Goal: Information Seeking & Learning: Learn about a topic

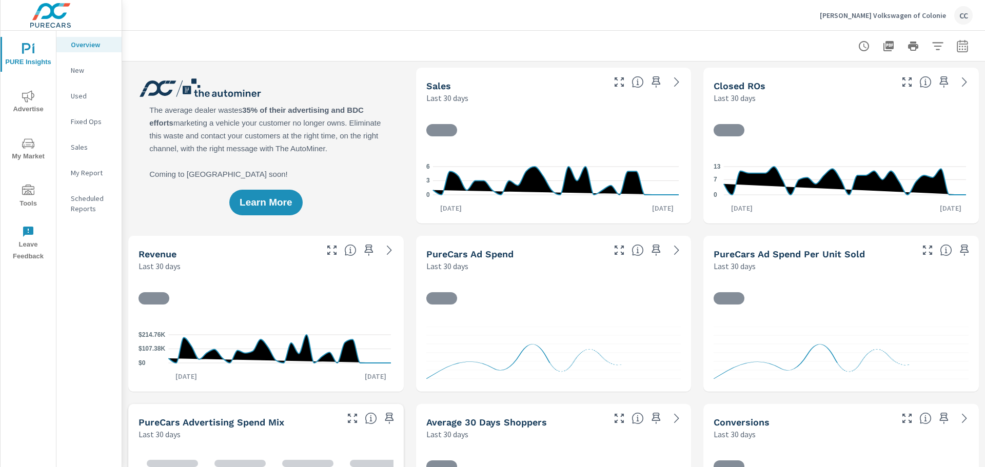
click at [34, 150] on span "My Market" at bounding box center [28, 149] width 49 height 25
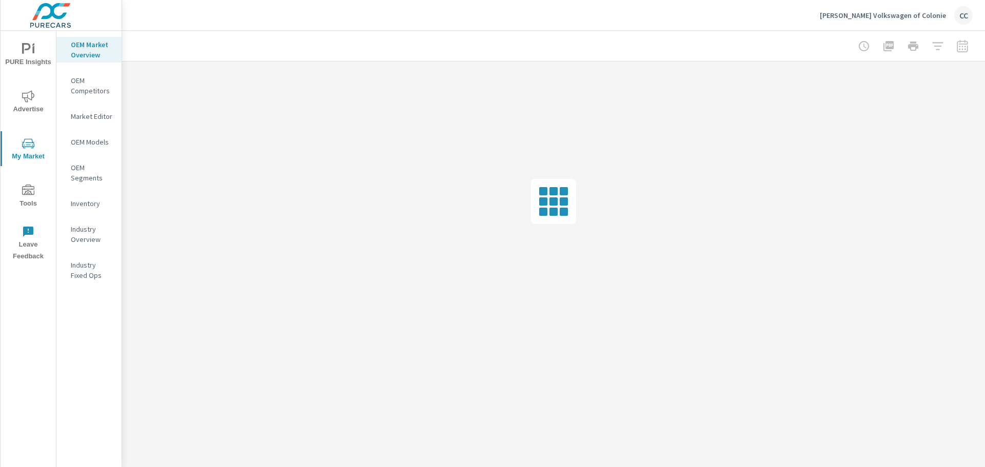
click at [289, 96] on div at bounding box center [553, 202] width 863 height 280
click at [27, 57] on span "PURE Insights" at bounding box center [28, 55] width 49 height 25
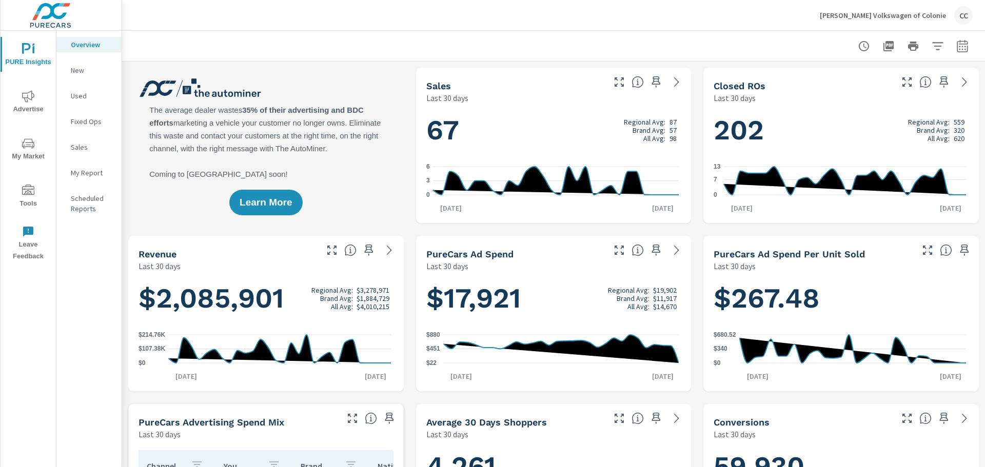
click at [77, 69] on p "New" at bounding box center [92, 70] width 43 height 10
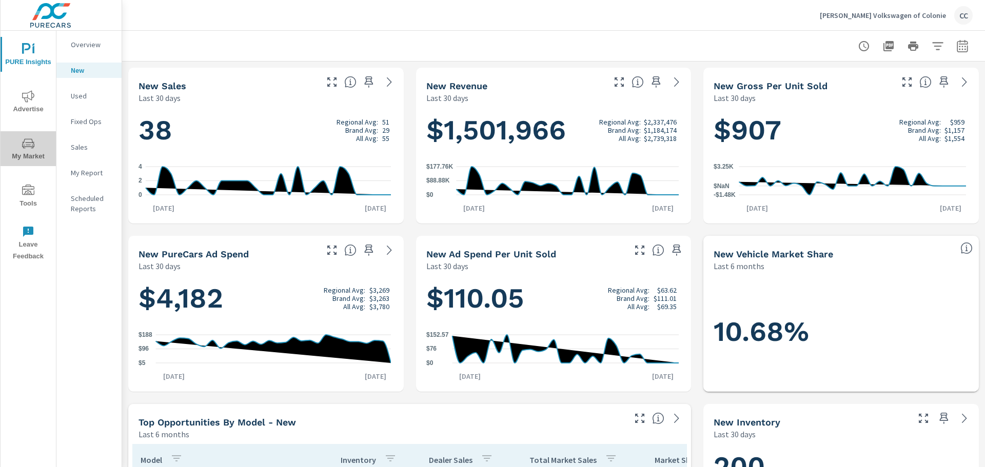
click at [37, 144] on span "My Market" at bounding box center [28, 149] width 49 height 25
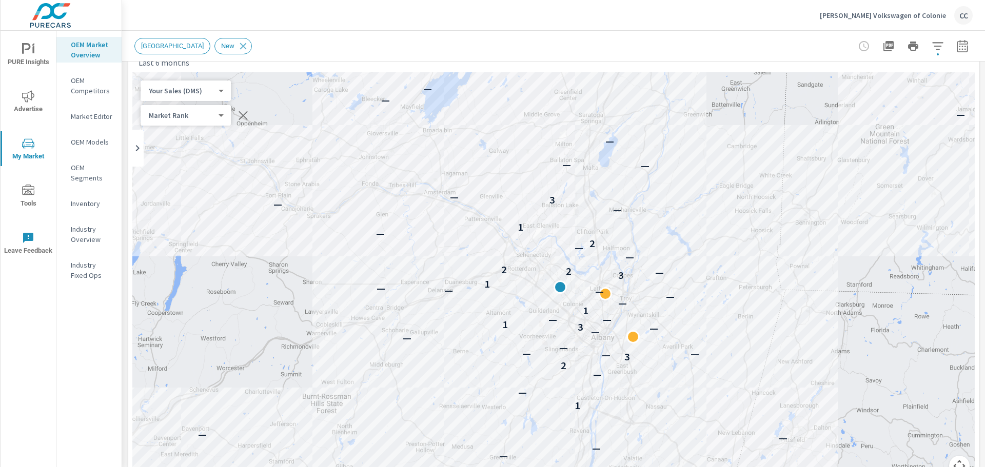
scroll to position [41, 0]
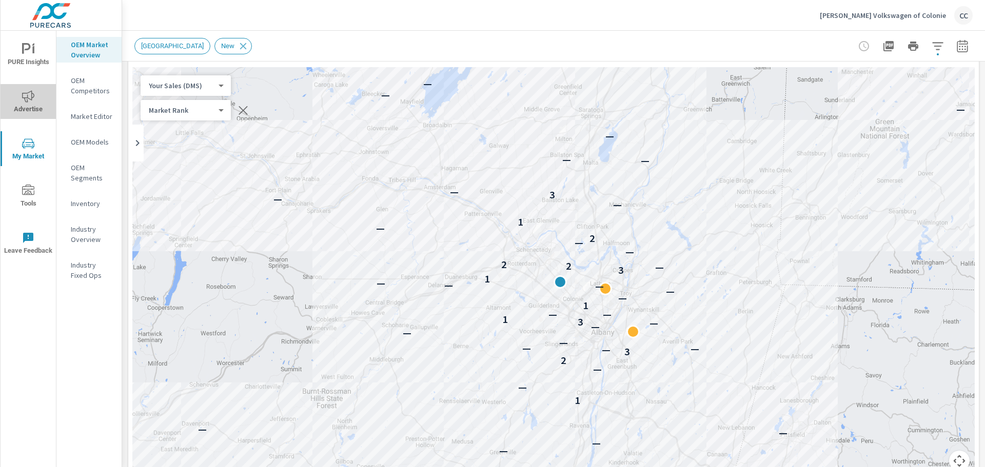
click at [32, 103] on span "Advertise" at bounding box center [28, 102] width 49 height 25
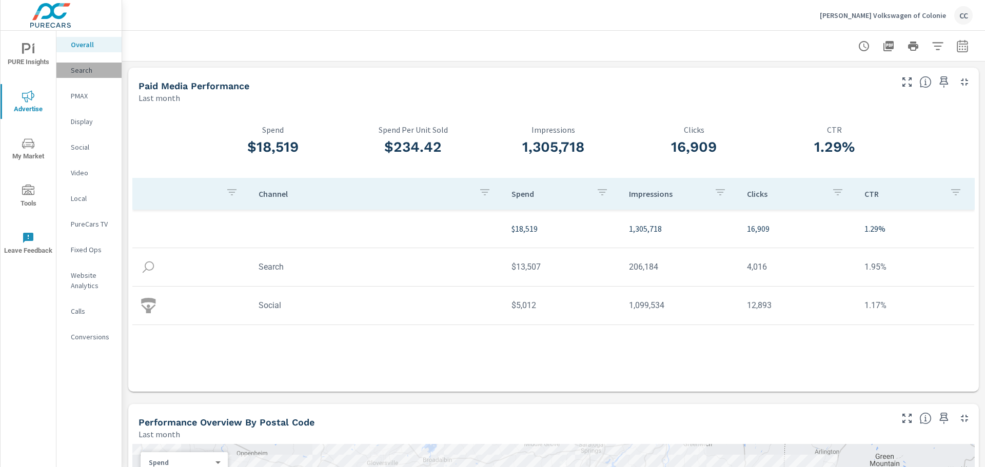
click at [85, 70] on p "Search" at bounding box center [92, 70] width 43 height 10
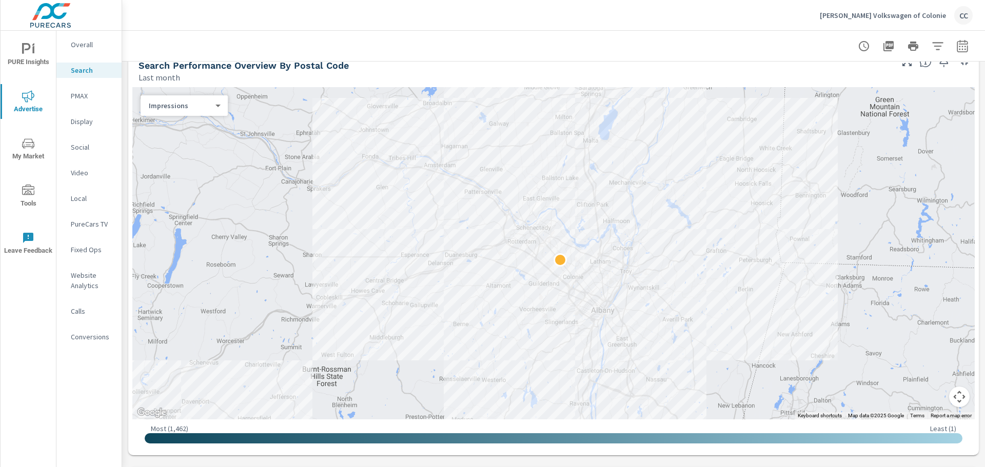
scroll to position [108, 0]
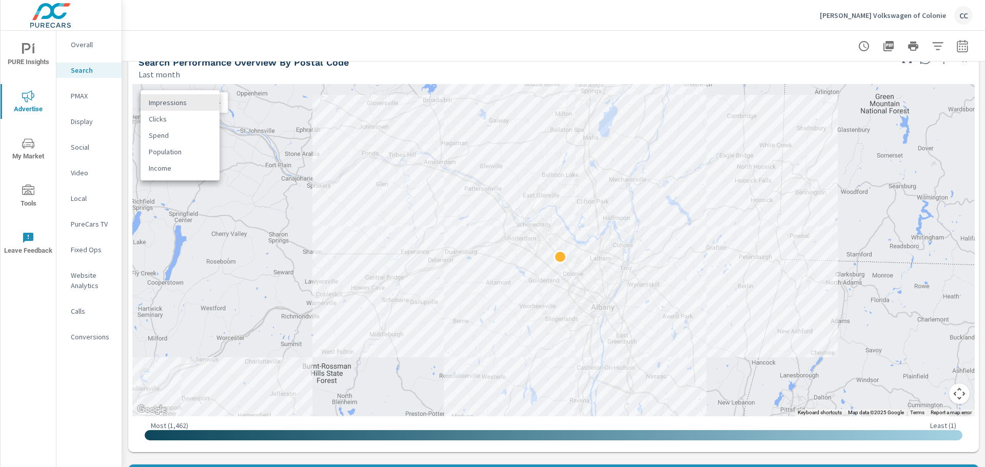
click at [219, 106] on body "PURE Insights Advertise My Market Tools Leave Feedback Overall Search PMAX Disp…" at bounding box center [492, 233] width 985 height 467
click at [189, 136] on li "Spend" at bounding box center [180, 135] width 79 height 16
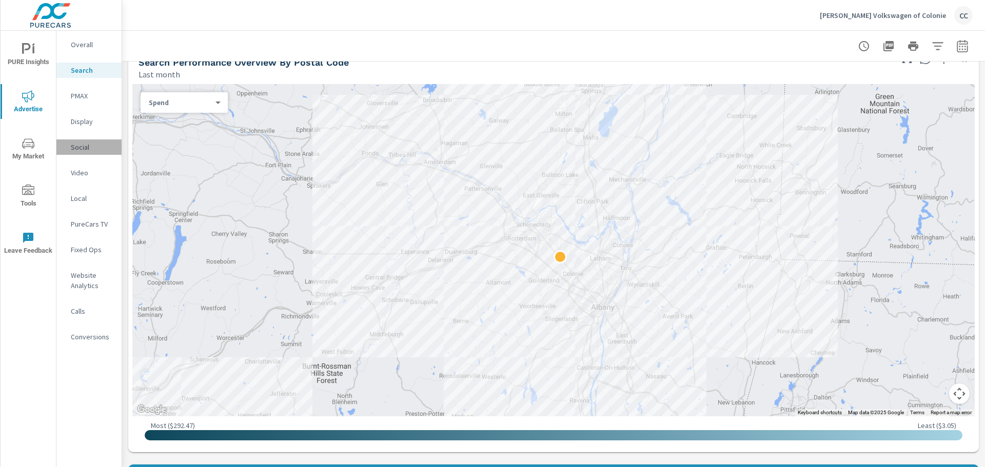
click at [93, 145] on p "Social" at bounding box center [92, 147] width 43 height 10
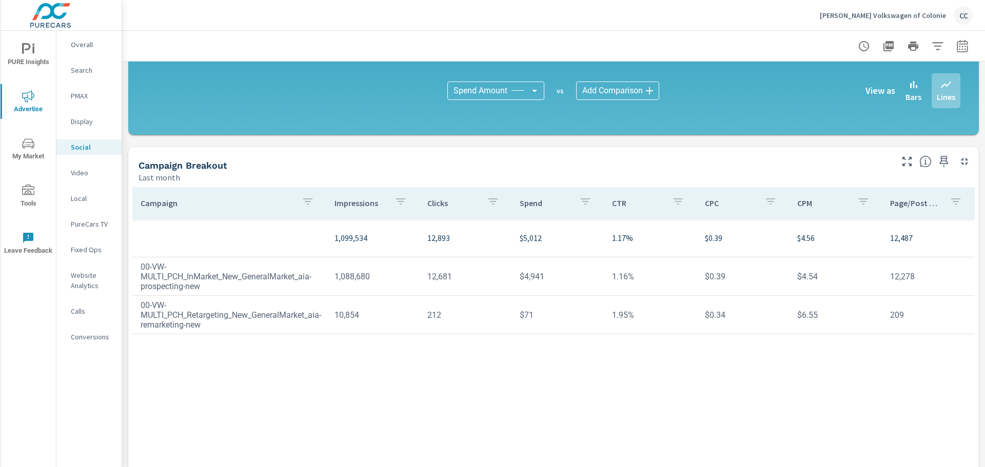
scroll to position [267, 0]
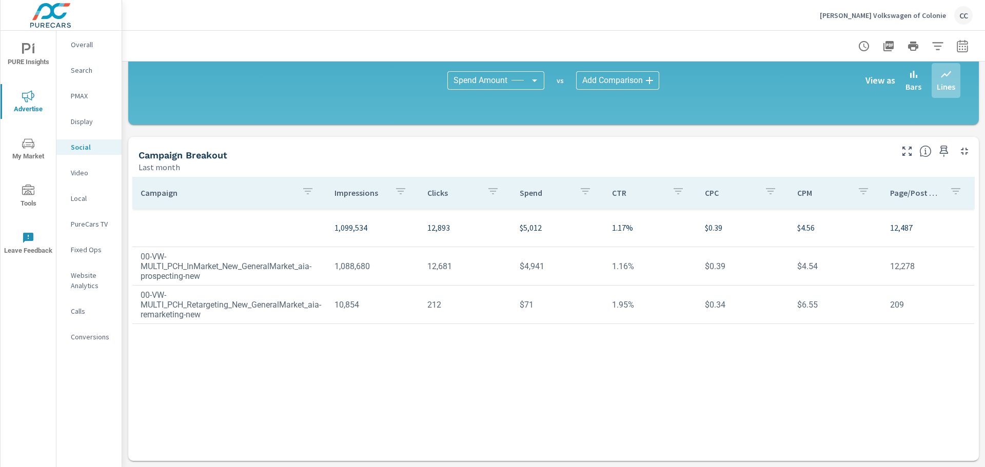
click at [249, 261] on td "00-VW-MULTI_PCH_InMarket_New_GeneralMarket_aia-prospecting-new" at bounding box center [229, 267] width 194 height 46
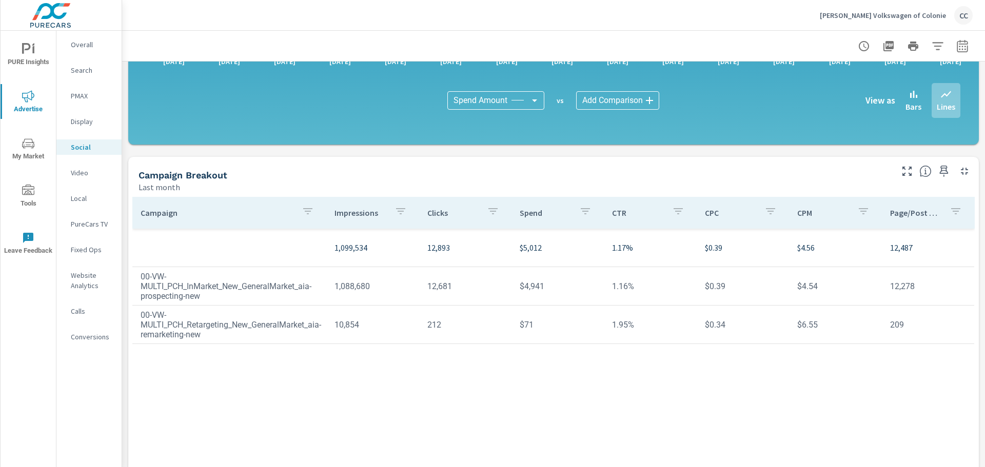
scroll to position [260, 0]
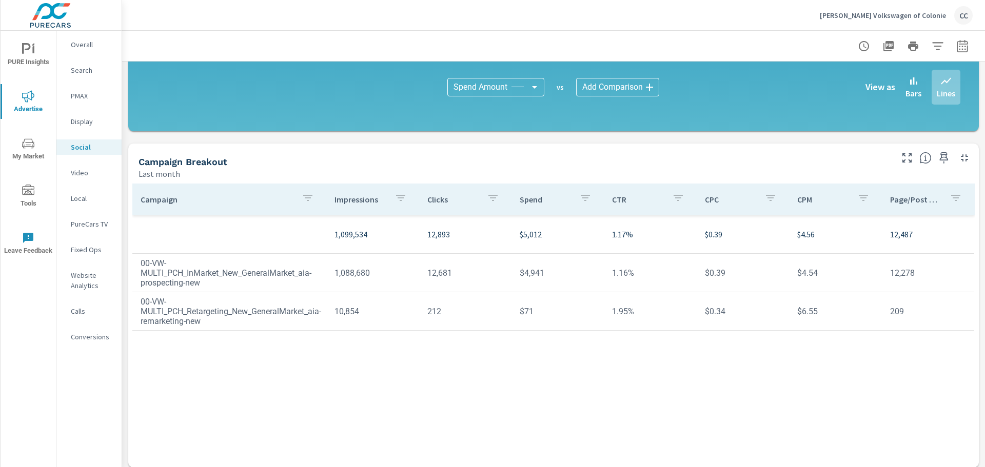
click at [892, 279] on td "12,278" at bounding box center [927, 273] width 92 height 26
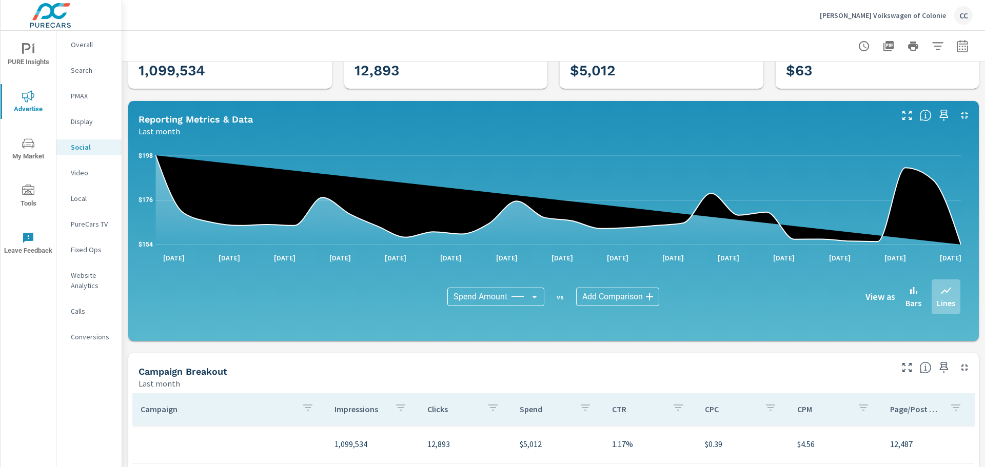
scroll to position [0, 0]
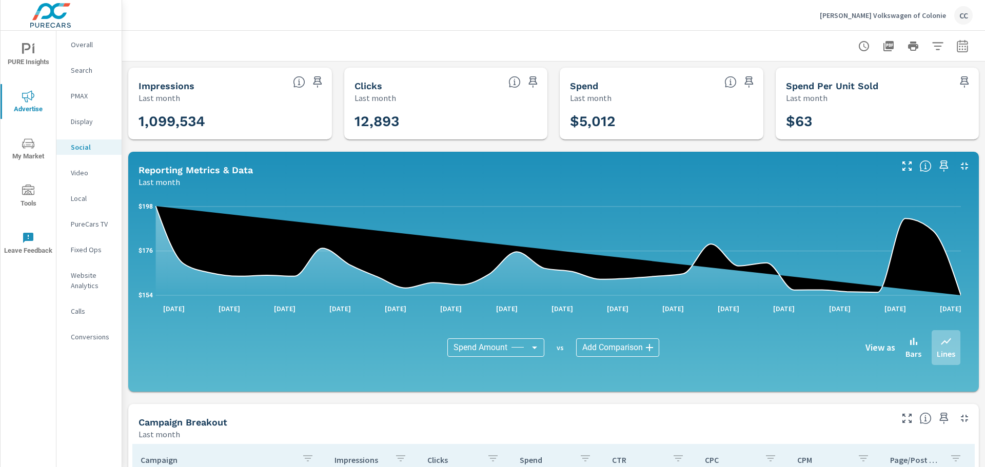
click at [88, 200] on p "Local" at bounding box center [92, 198] width 43 height 10
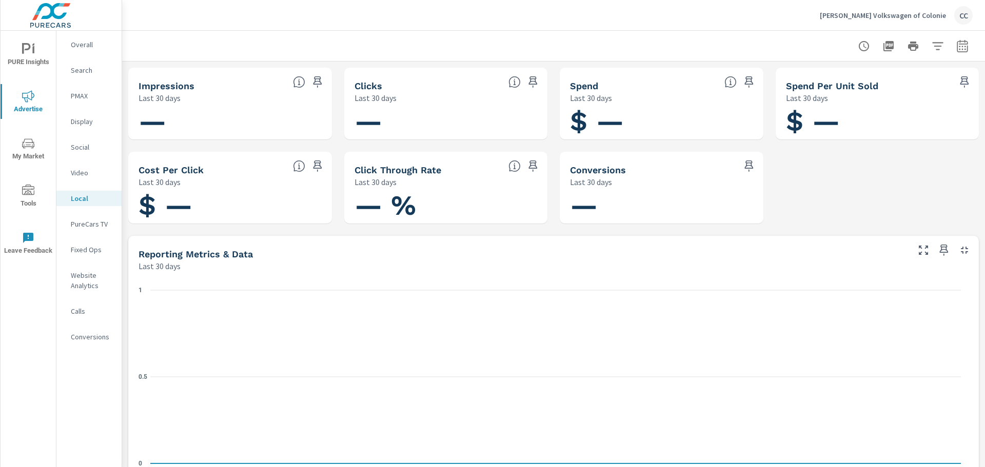
click at [93, 121] on p "Display" at bounding box center [92, 121] width 43 height 10
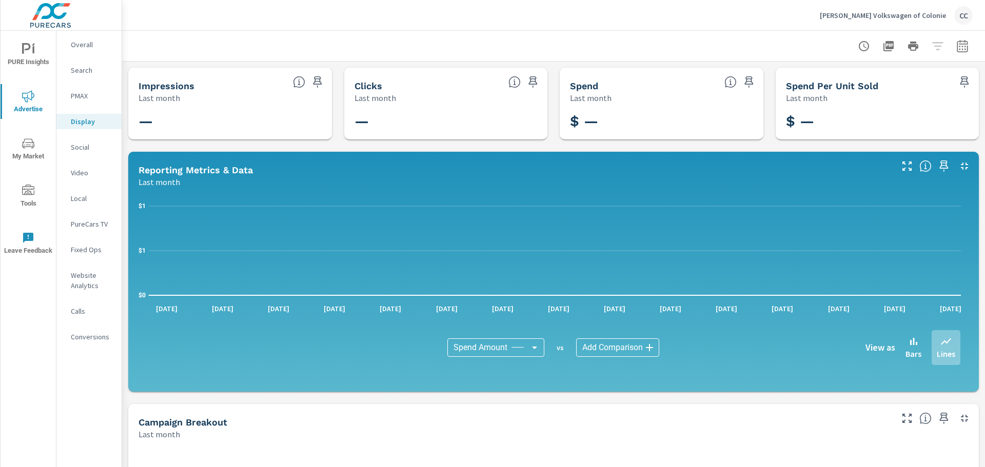
click at [96, 96] on p "PMAX" at bounding box center [92, 96] width 43 height 10
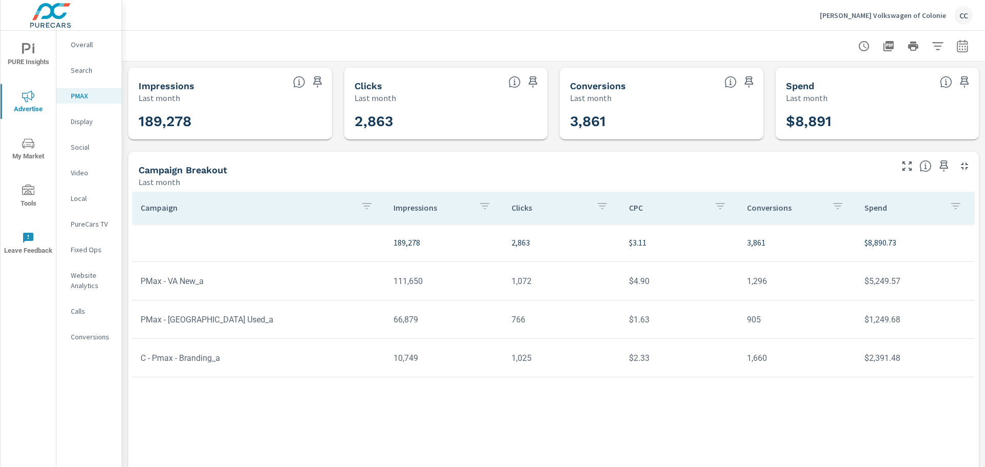
click at [299, 279] on td "PMax - VA New_a" at bounding box center [258, 281] width 253 height 26
click at [181, 290] on td "PMax - VA New_a" at bounding box center [258, 281] width 253 height 26
click at [433, 361] on td "10,749" at bounding box center [444, 358] width 118 height 26
click at [86, 286] on p "Website Analytics" at bounding box center [92, 280] width 43 height 21
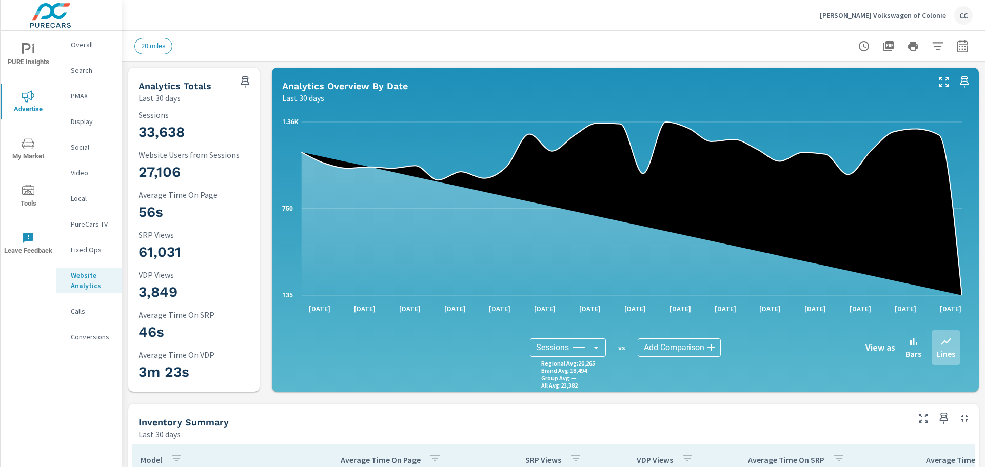
click at [164, 49] on span "20 miles" at bounding box center [153, 46] width 37 height 8
click at [144, 47] on span "20 miles" at bounding box center [153, 46] width 37 height 8
click at [958, 14] on div "CC" at bounding box center [963, 15] width 18 height 18
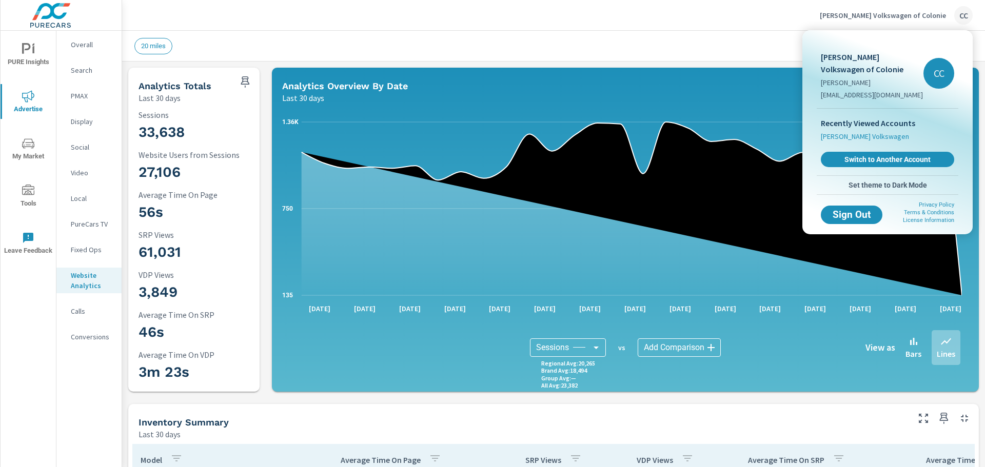
click at [868, 139] on span "[PERSON_NAME] Volkswagen" at bounding box center [864, 136] width 88 height 10
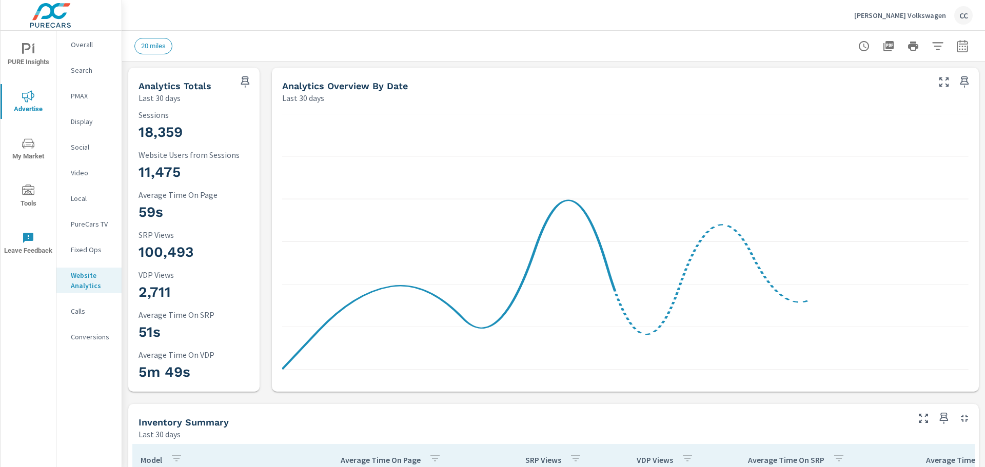
click at [78, 72] on p "Search" at bounding box center [92, 70] width 43 height 10
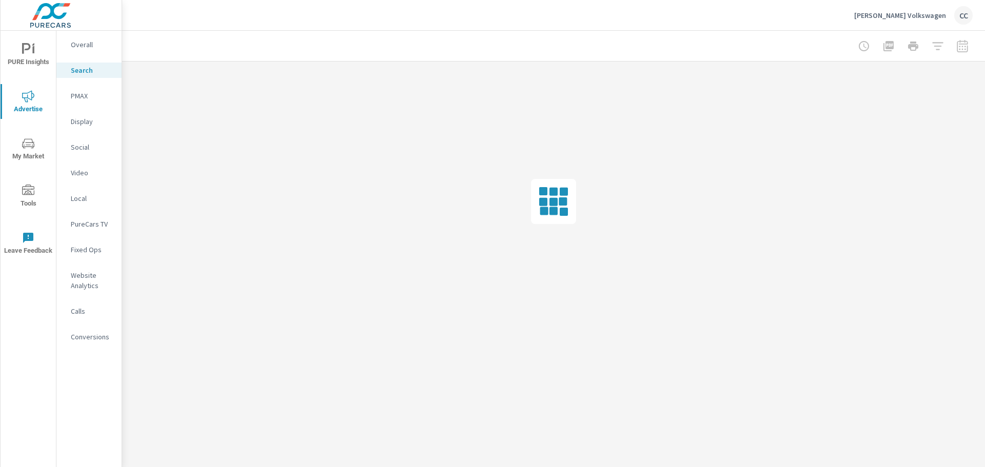
click at [93, 47] on p "Overall" at bounding box center [92, 44] width 43 height 10
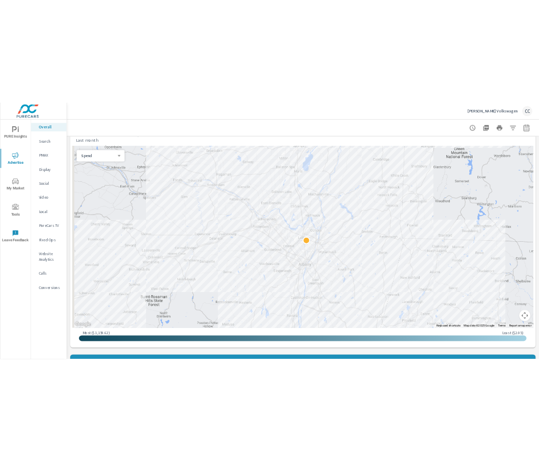
scroll to position [369, 0]
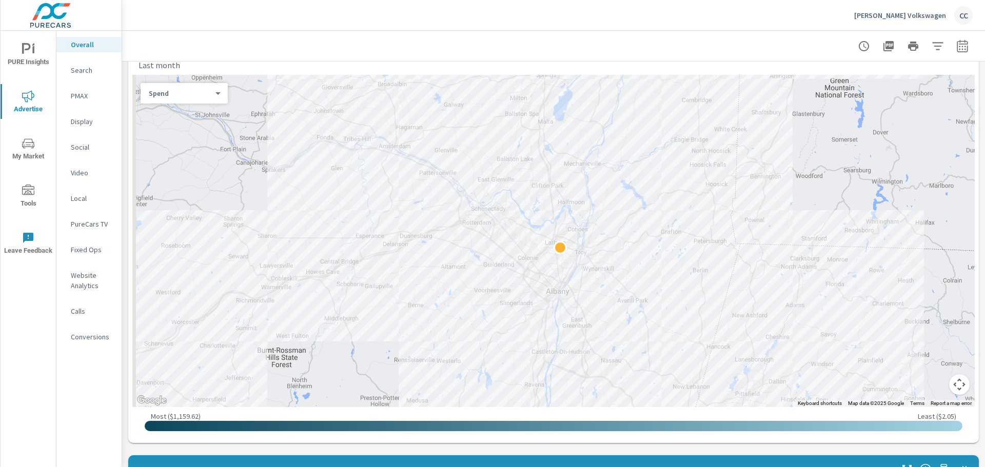
click at [544, 242] on div at bounding box center [553, 241] width 842 height 332
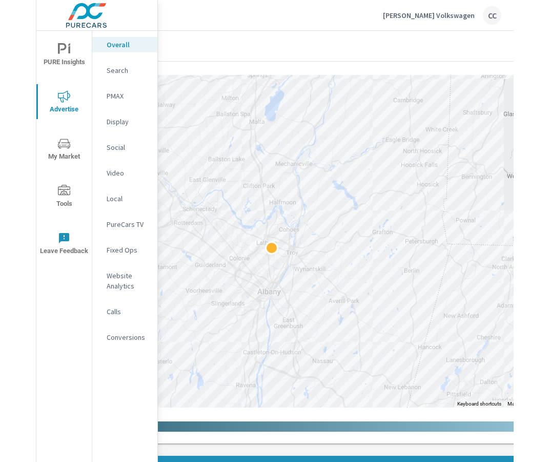
scroll to position [369, 277]
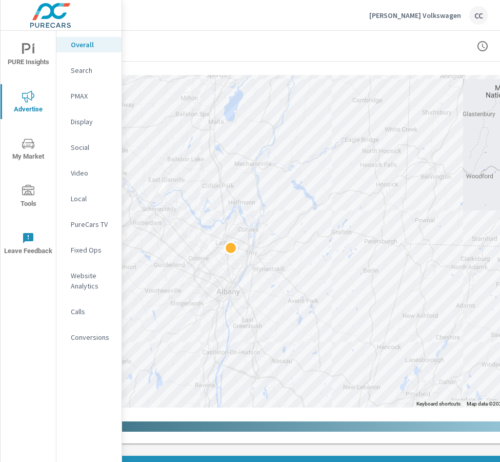
click at [432, 15] on p "[PERSON_NAME] Volkswagen" at bounding box center [415, 15] width 92 height 9
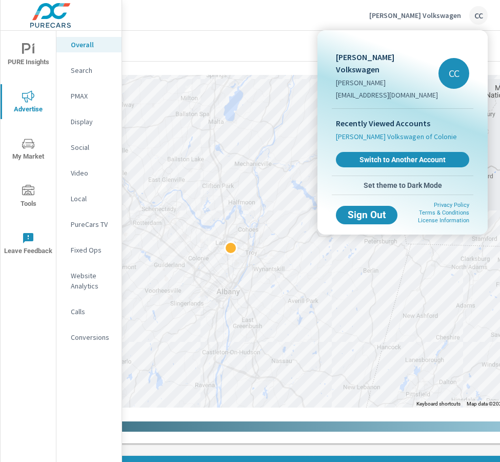
click at [395, 131] on span "[PERSON_NAME] Volkswagen of Colonie" at bounding box center [396, 136] width 121 height 10
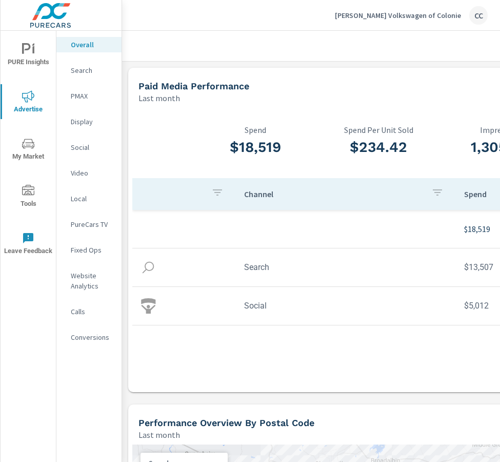
click at [91, 67] on p "Search" at bounding box center [92, 70] width 43 height 10
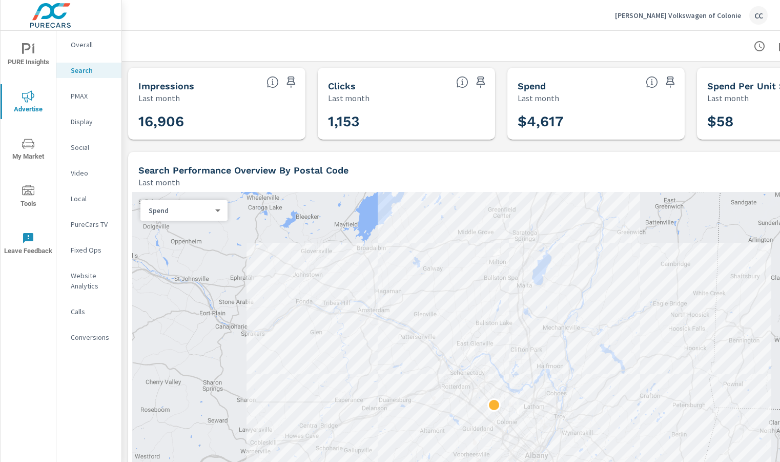
drag, startPoint x: 618, startPoint y: 281, endPoint x: 604, endPoint y: 322, distance: 43.5
click at [604, 322] on div at bounding box center [501, 358] width 738 height 332
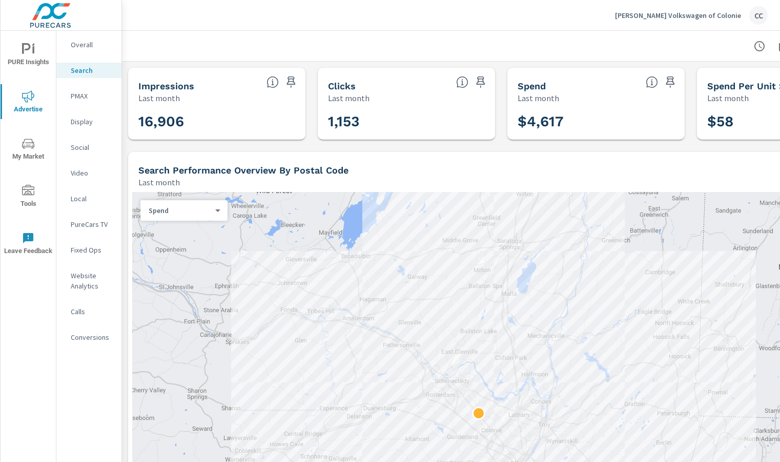
drag, startPoint x: 593, startPoint y: 298, endPoint x: 576, endPoint y: 306, distance: 18.8
click at [576, 306] on div at bounding box center [501, 358] width 738 height 332
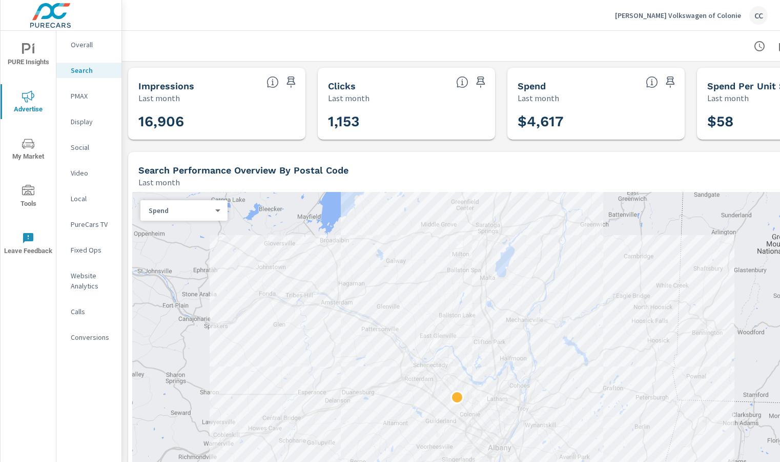
drag, startPoint x: 543, startPoint y: 283, endPoint x: 519, endPoint y: 272, distance: 26.2
click at [519, 272] on div at bounding box center [501, 358] width 738 height 332
